Goal: Navigation & Orientation: Find specific page/section

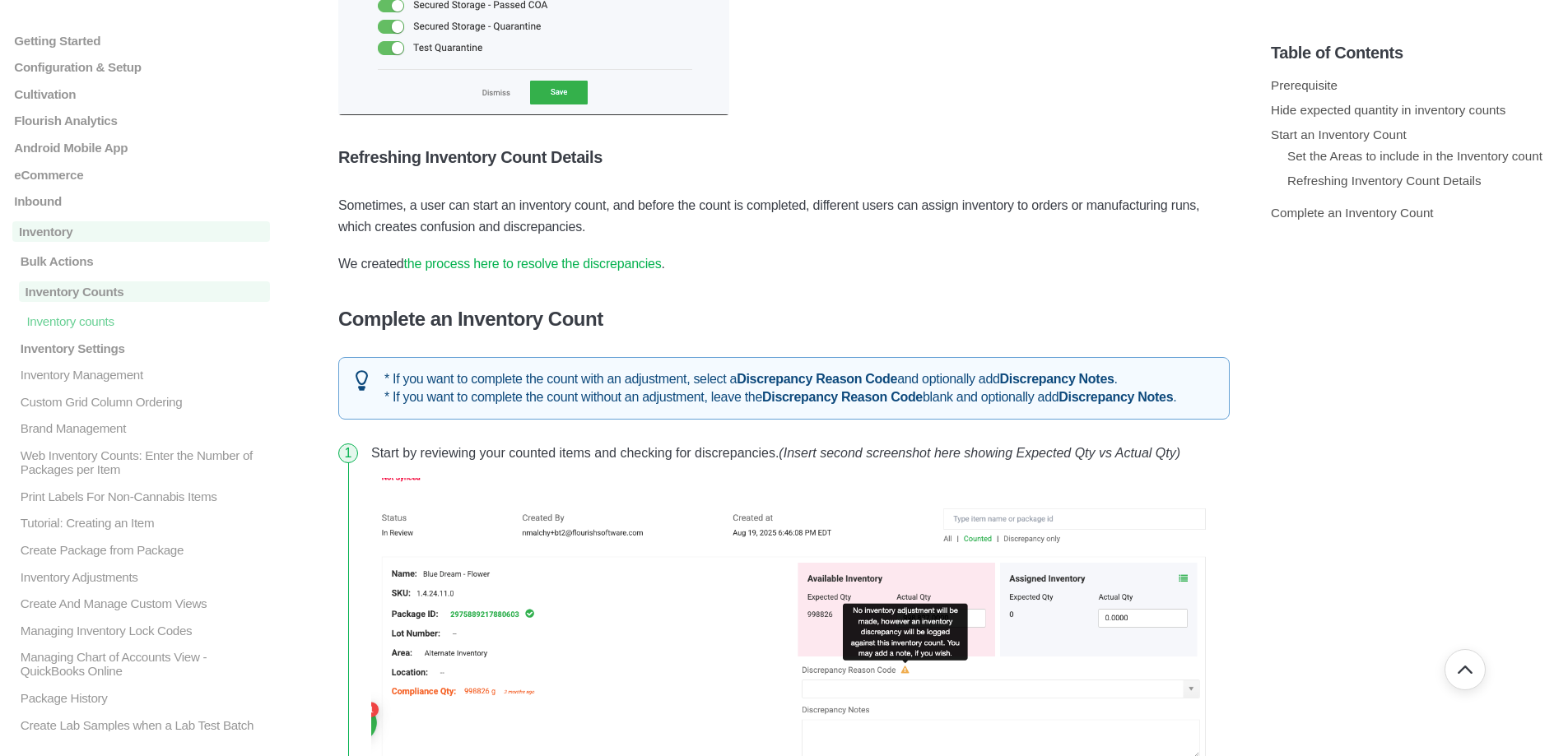
scroll to position [4605, 0]
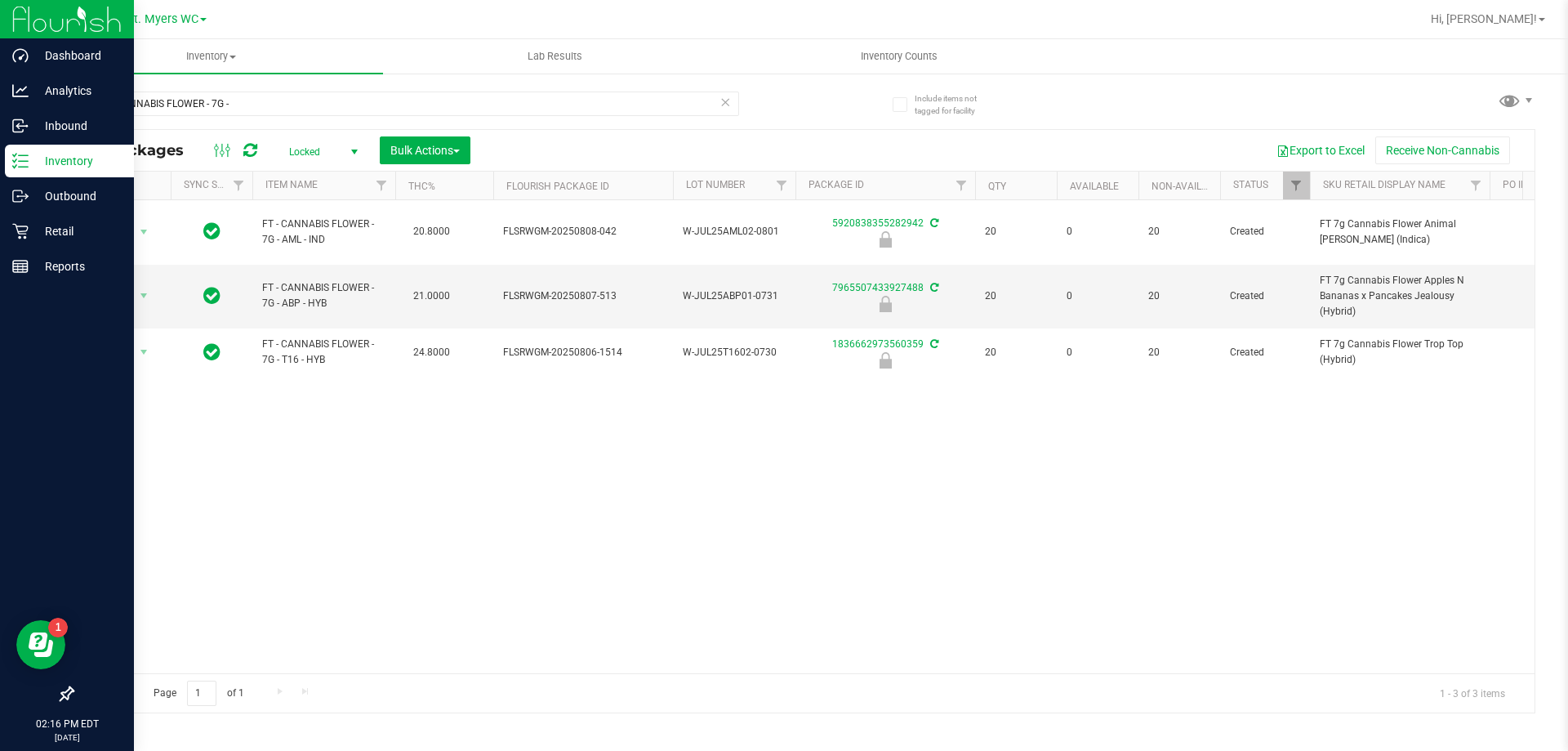
click at [21, 165] on icon at bounding box center [20, 160] width 16 height 16
click at [43, 159] on p "Inventory" at bounding box center [77, 160] width 98 height 20
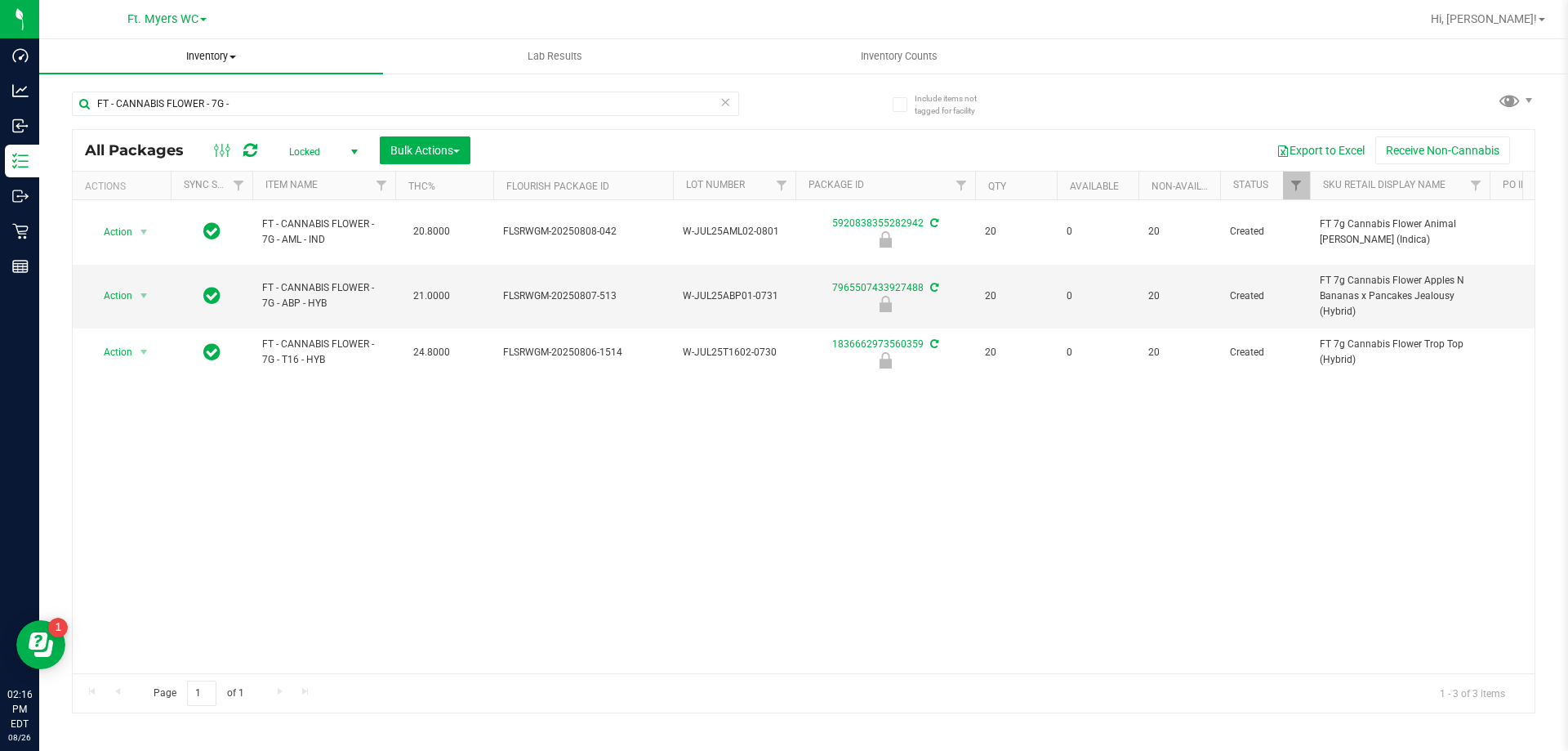
click at [226, 46] on uib-tab-heading "Inventory All packages All inventory Waste log Create inventory" at bounding box center [211, 57] width 344 height 34
click at [362, 54] on span "Inventory" at bounding box center [211, 57] width 344 height 15
click at [210, 50] on span "Inventory" at bounding box center [211, 57] width 344 height 15
click at [1521, 8] on div "Hi, [PERSON_NAME]!" at bounding box center [1487, 19] width 127 height 28
click at [1514, 15] on span "Hi, [PERSON_NAME]!" at bounding box center [1483, 19] width 107 height 13
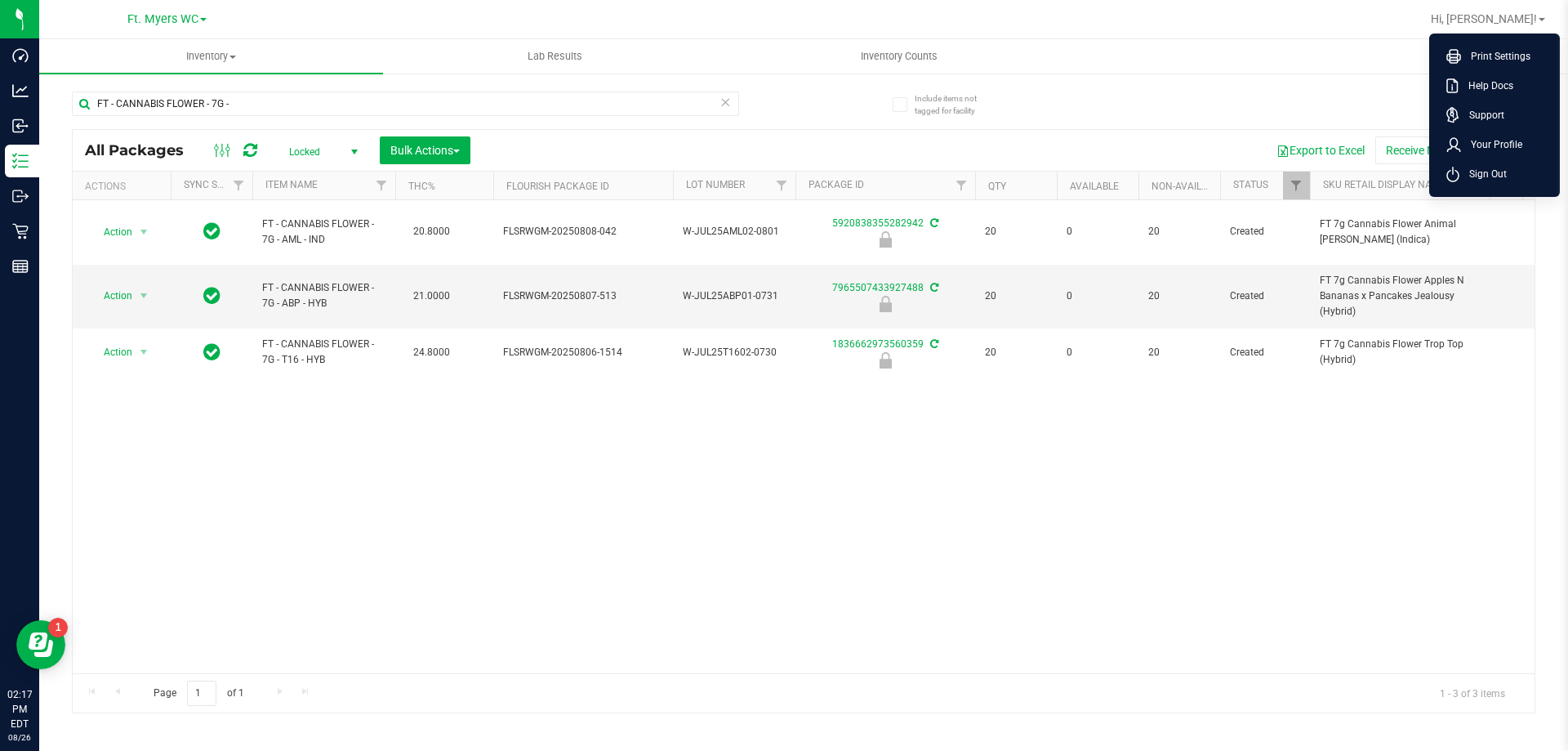
click at [1242, 73] on ul "Inventory All packages All inventory Waste log Create inventory Lab Results Inv…" at bounding box center [823, 57] width 1568 height 35
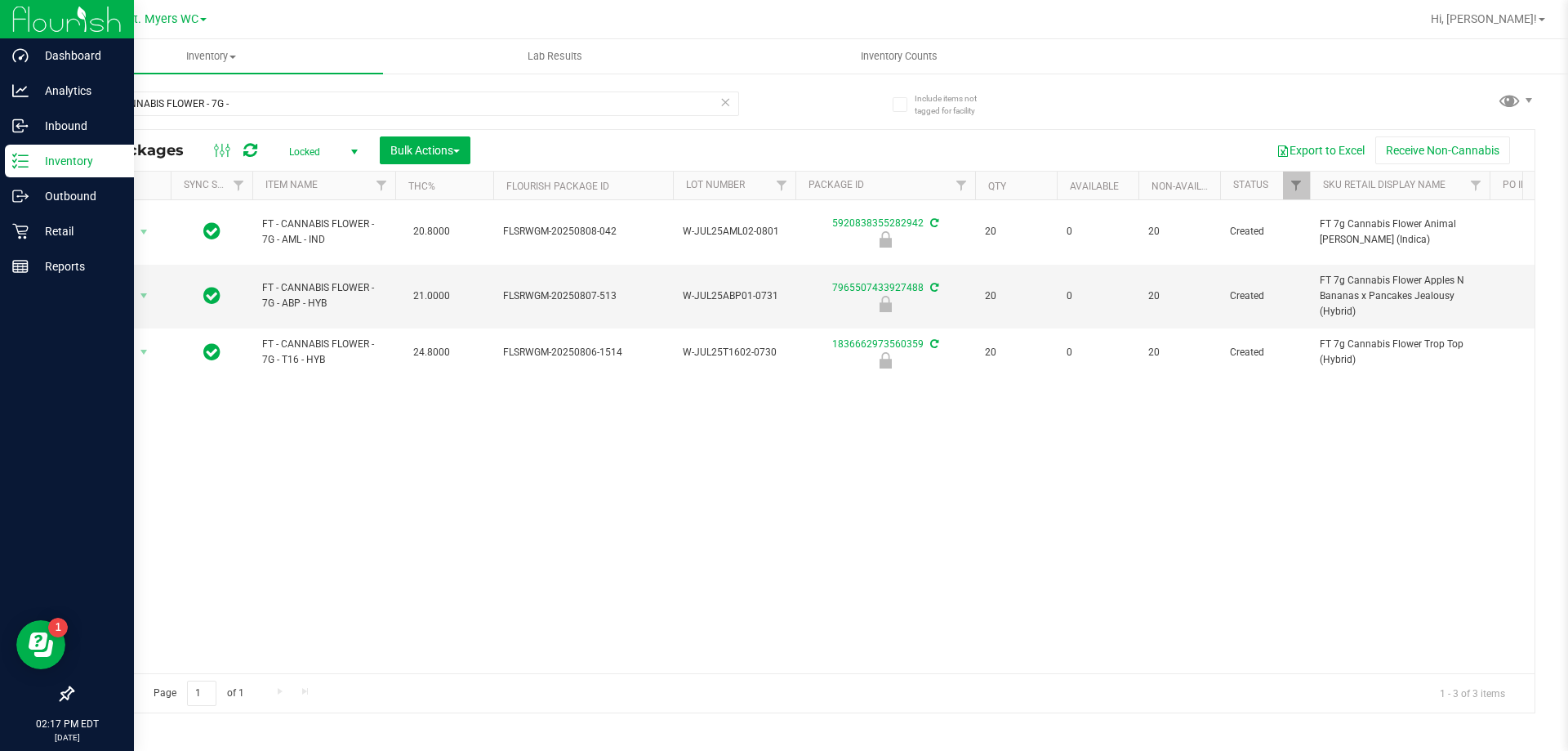
click at [11, 15] on div at bounding box center [67, 20] width 134 height 40
click at [27, 15] on img at bounding box center [67, 19] width 109 height 39
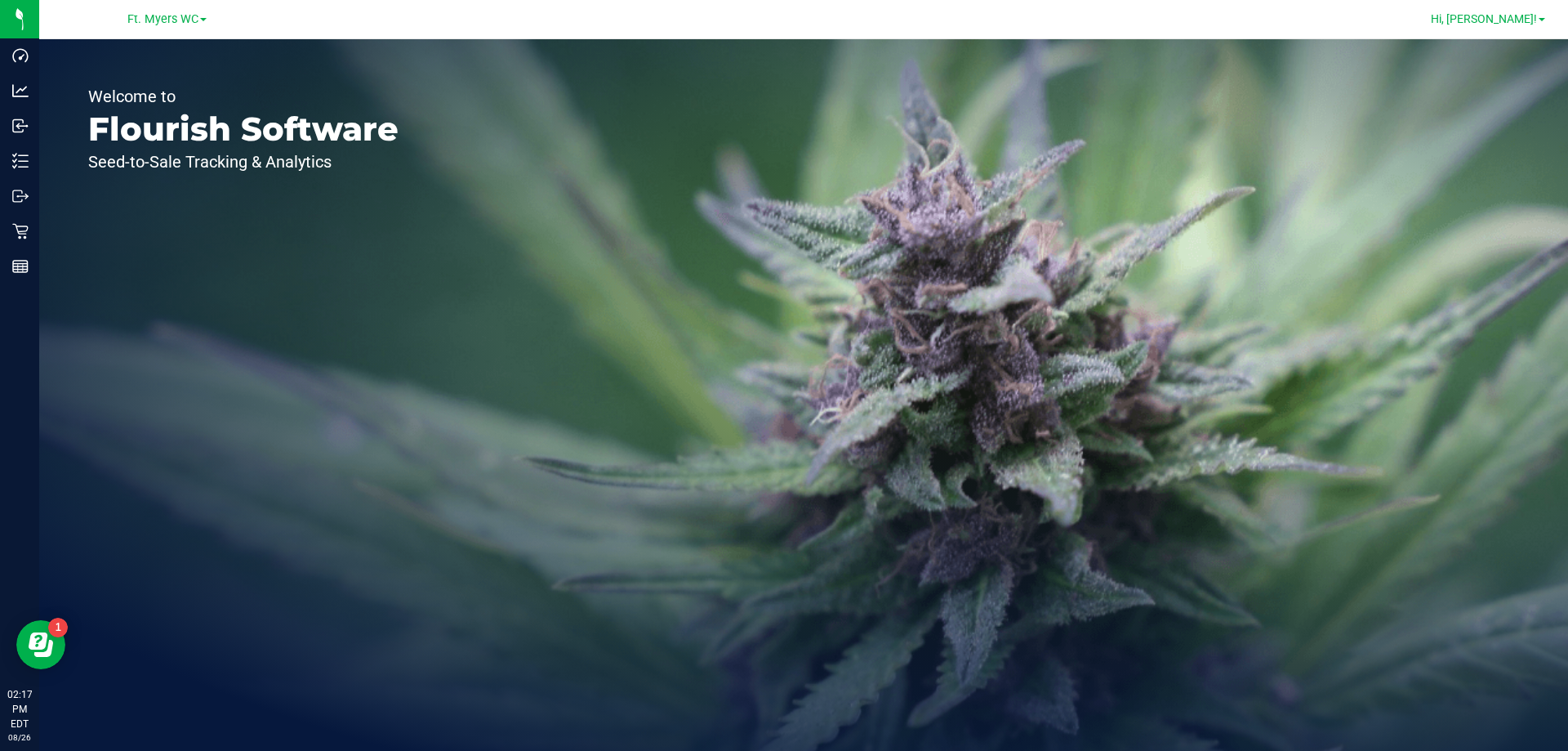
click at [1548, 14] on link "Hi, [PERSON_NAME]!" at bounding box center [1487, 19] width 127 height 17
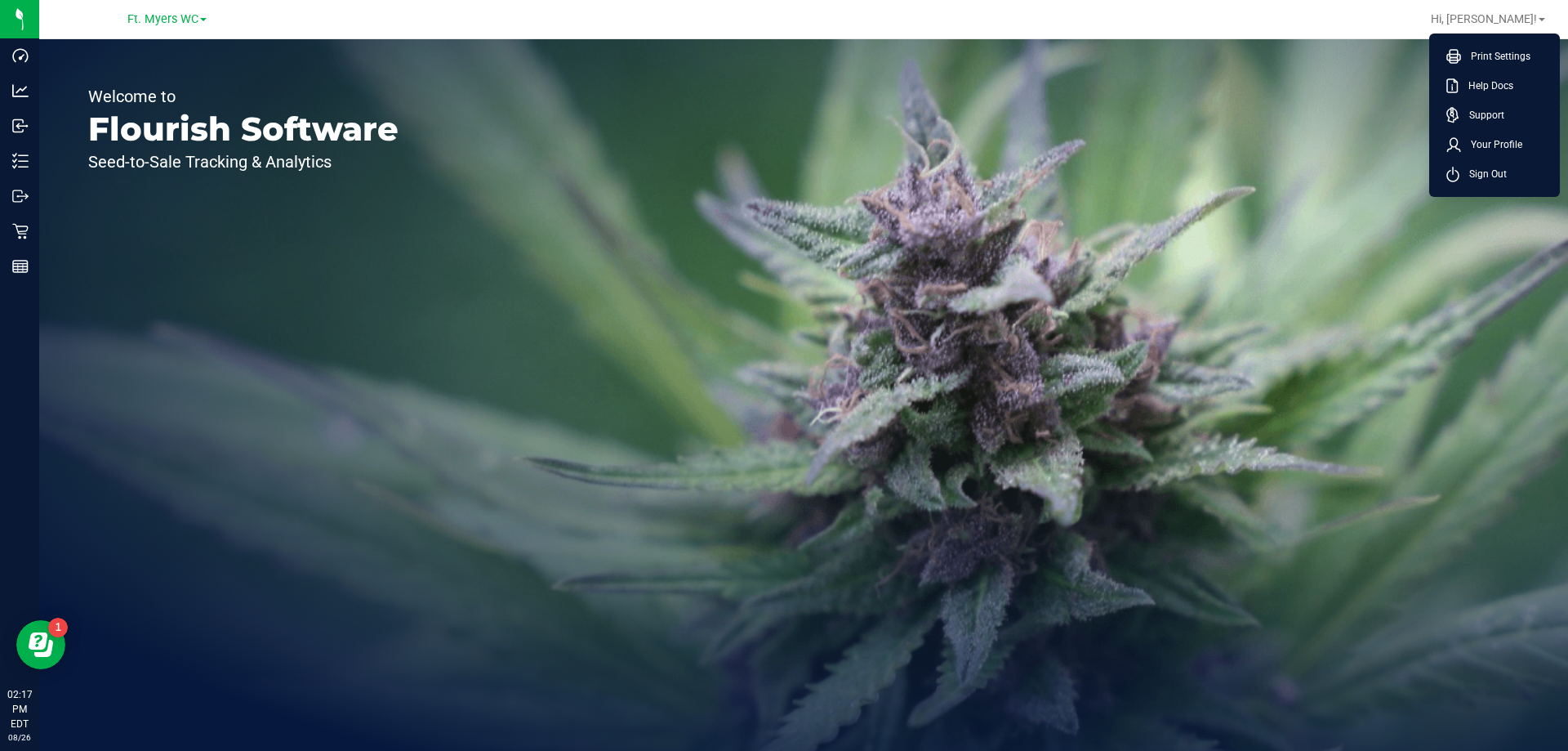
click at [654, 147] on div "Welcome to Flourish Software Seed-to-Sale Tracking & Analytics" at bounding box center [803, 395] width 1528 height 711
